Goal: Feedback & Contribution: Leave review/rating

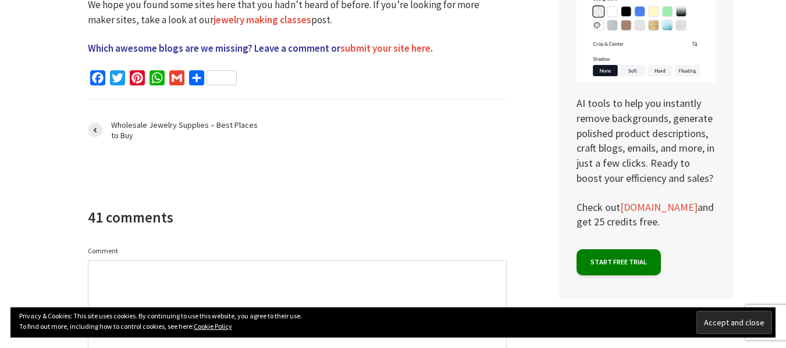
scroll to position [2965, 0]
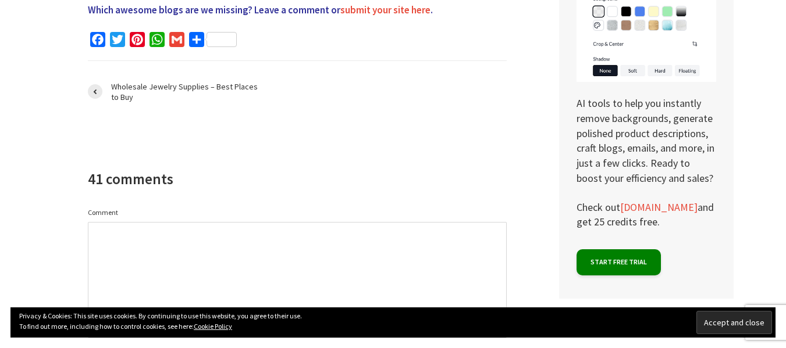
click at [160, 222] on textarea "Comment" at bounding box center [297, 280] width 419 height 116
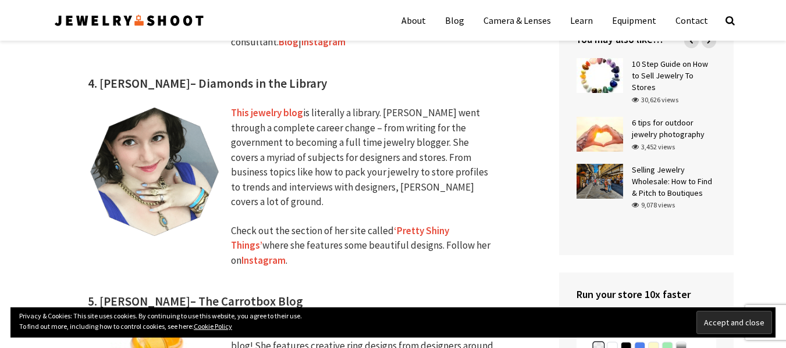
scroll to position [1221, 0]
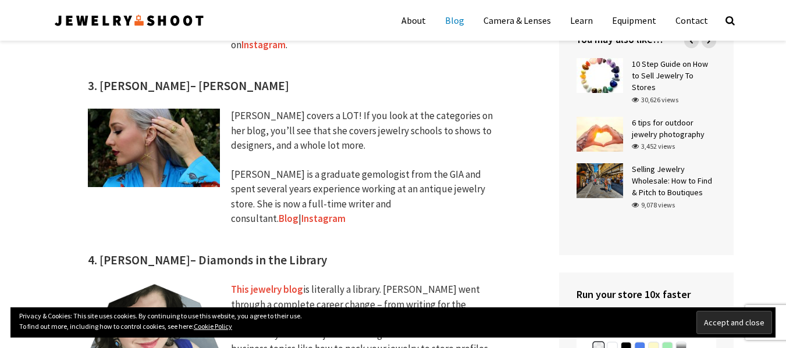
click at [463, 22] on link "Blog" at bounding box center [454, 20] width 37 height 29
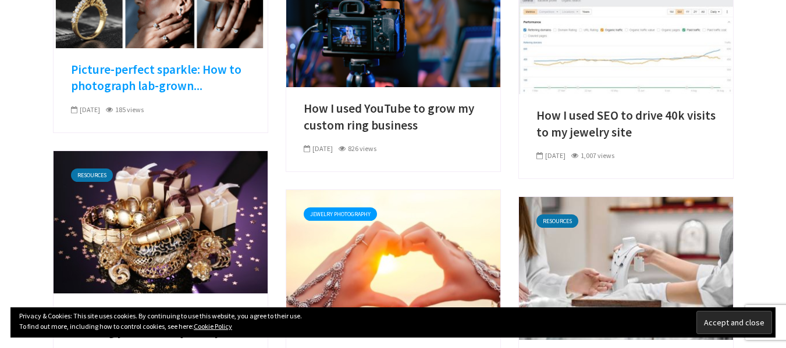
scroll to position [174, 0]
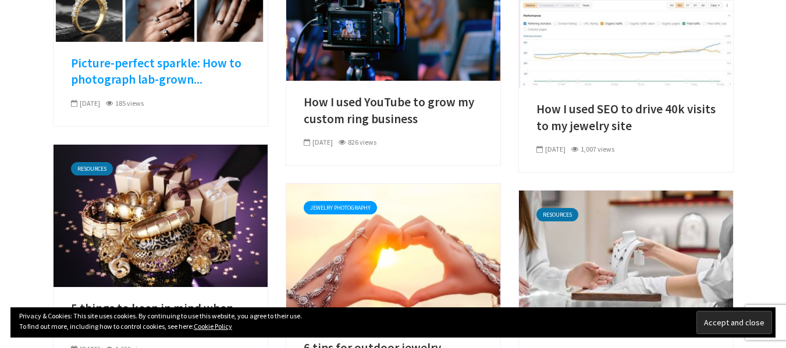
click at [165, 69] on link "Picture-perfect sparkle: How to photograph lab-grown..." at bounding box center [160, 71] width 179 height 33
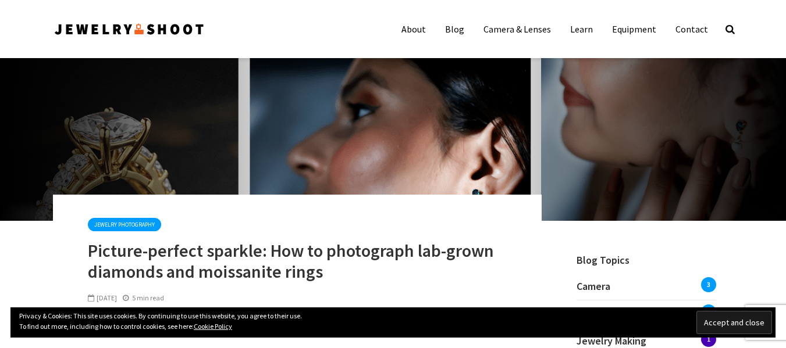
click at [720, 322] on input "Accept and close" at bounding box center [734, 322] width 76 height 23
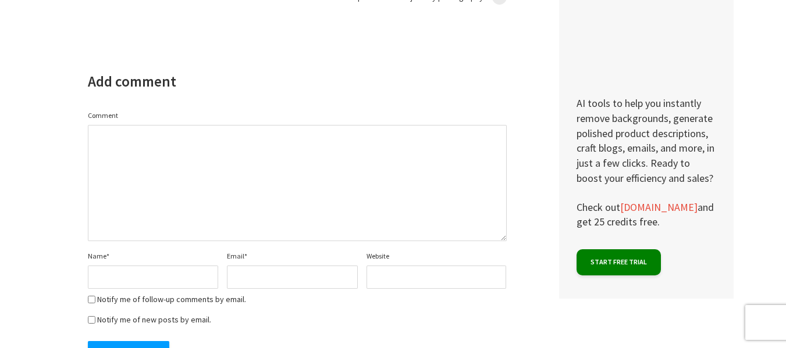
scroll to position [3733, 0]
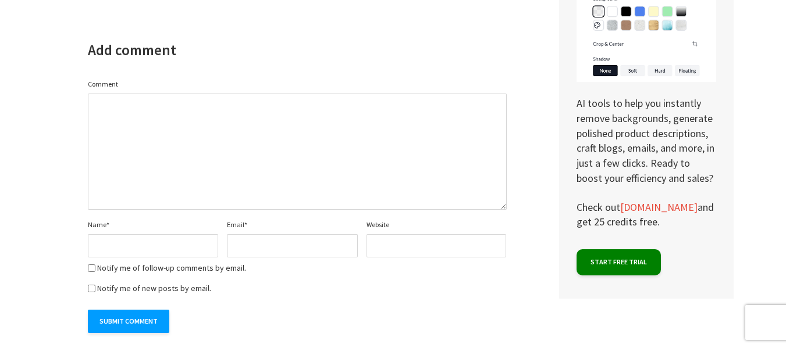
click at [226, 102] on textarea "Comment" at bounding box center [297, 152] width 419 height 116
click at [255, 142] on textarea "Comment" at bounding box center [297, 152] width 419 height 116
paste textarea "Wow this article really opened my eyes to how much effort goes into capturing t…"
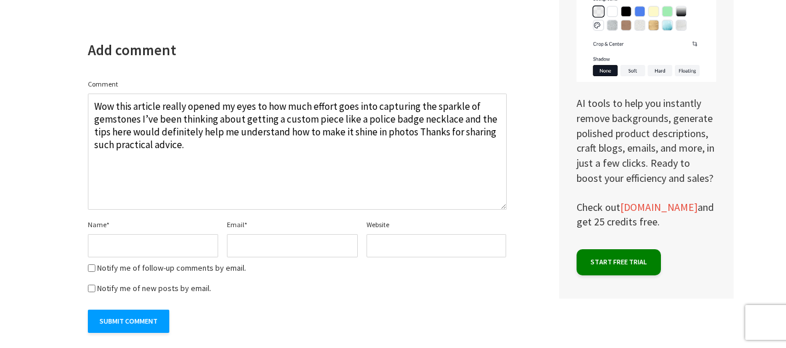
type textarea "Wow this article really opened my eyes to how much effort goes into capturing t…"
drag, startPoint x: 162, startPoint y: 232, endPoint x: 162, endPoint y: 226, distance: 5.8
click at [160, 234] on input "Name *" at bounding box center [153, 245] width 131 height 23
type input "Jewelry Factory"
type input "jewelleryfactory119@gmail.com"
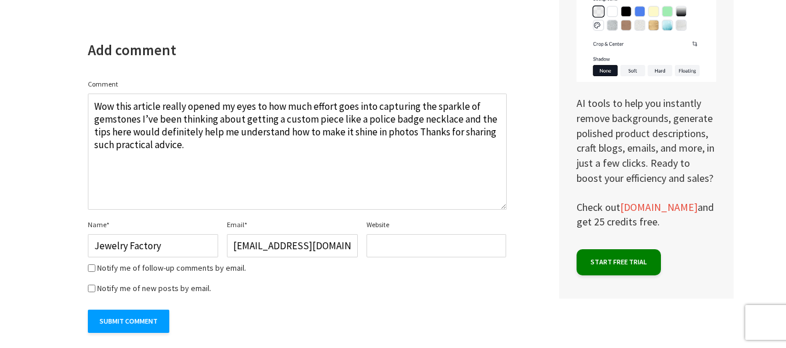
click at [417, 234] on input "Website" at bounding box center [436, 245] width 140 height 23
paste input "https://jewelryfactory.com/"
type input "https://jewelryfactory.com/"
click at [97, 264] on label "Notify me of follow-up comments by email." at bounding box center [171, 268] width 149 height 8
click at [95, 265] on input "Notify me of follow-up comments by email." at bounding box center [92, 269] width 8 height 8
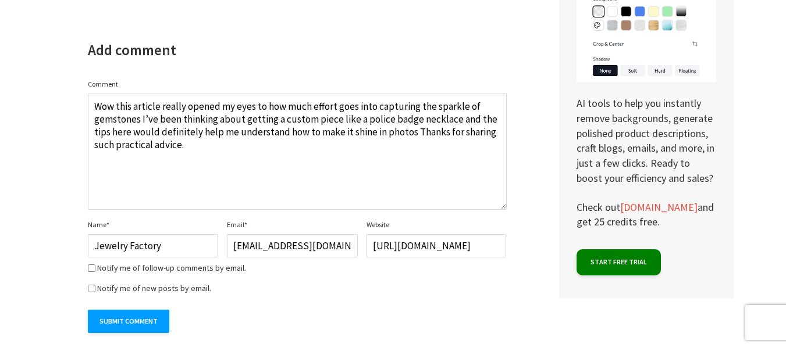
checkbox input "true"
click at [94, 281] on p "Notify me of new posts by email." at bounding box center [297, 289] width 419 height 17
click at [92, 285] on input "Notify me of new posts by email." at bounding box center [92, 289] width 8 height 8
checkbox input "true"
click at [124, 310] on input "Submit Comment" at bounding box center [128, 321] width 81 height 23
